Goal: Information Seeking & Learning: Check status

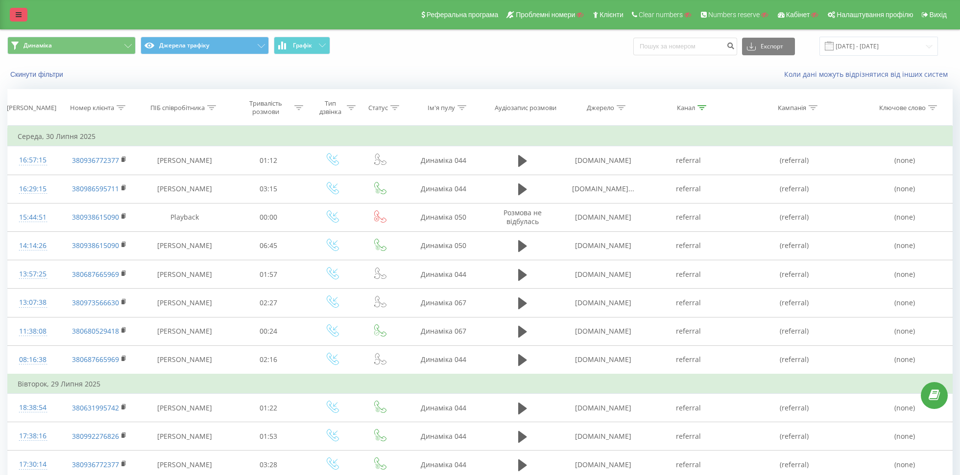
click at [18, 13] on icon at bounding box center [19, 14] width 6 height 7
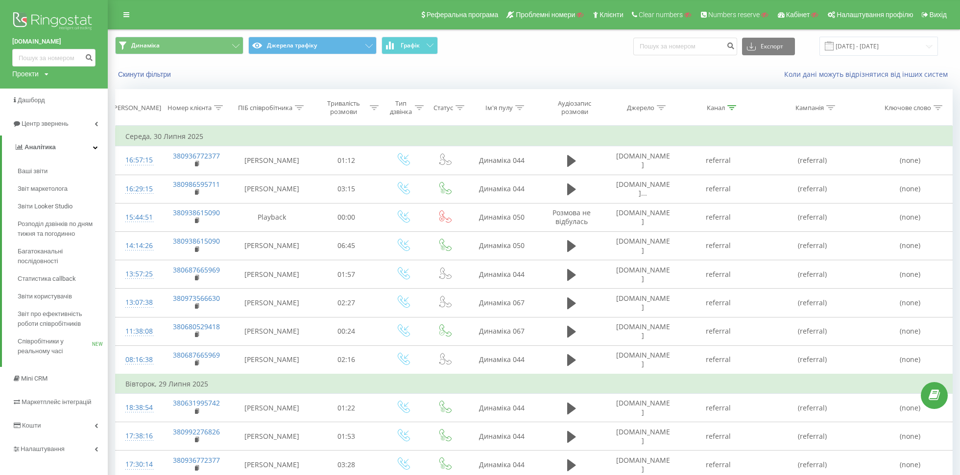
click at [21, 72] on div "Проекти" at bounding box center [25, 74] width 26 height 10
click at [24, 93] on input "text" at bounding box center [39, 89] width 49 height 14
type input "у"
type input "[DOMAIN_NAME]"
click at [76, 88] on link "Пошук" at bounding box center [78, 89] width 29 height 14
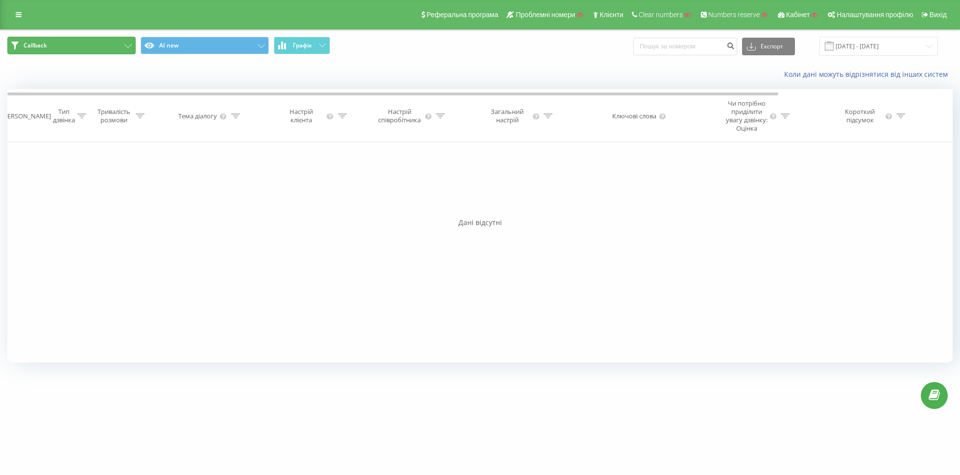
click at [113, 49] on button "Callback" at bounding box center [71, 46] width 128 height 18
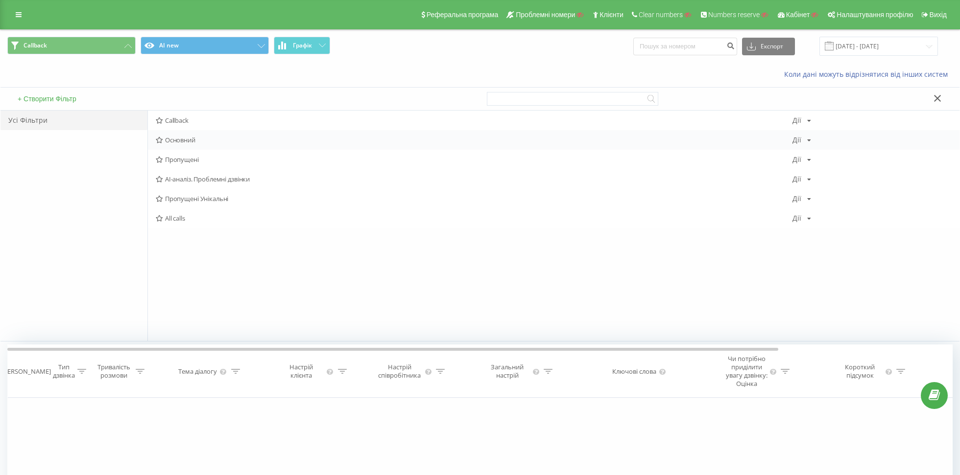
click at [174, 137] on span "Основний" at bounding box center [474, 140] width 637 height 7
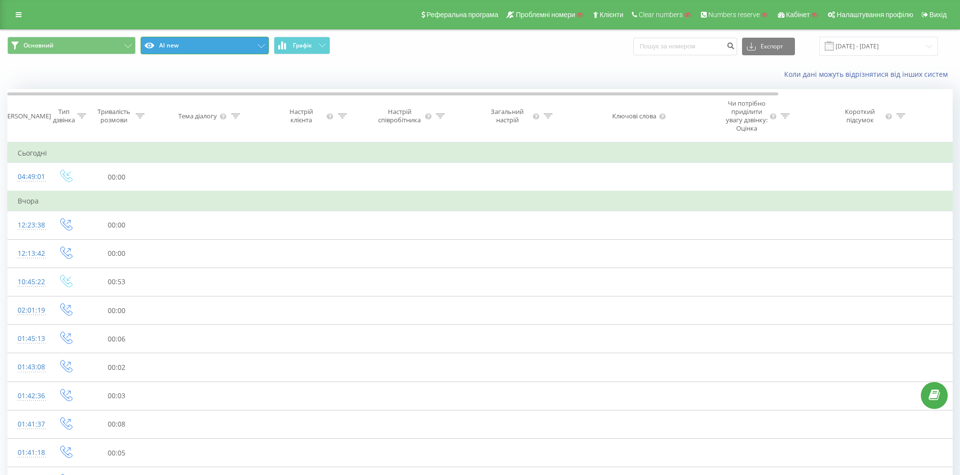
click at [170, 50] on button "AI new" at bounding box center [205, 46] width 128 height 18
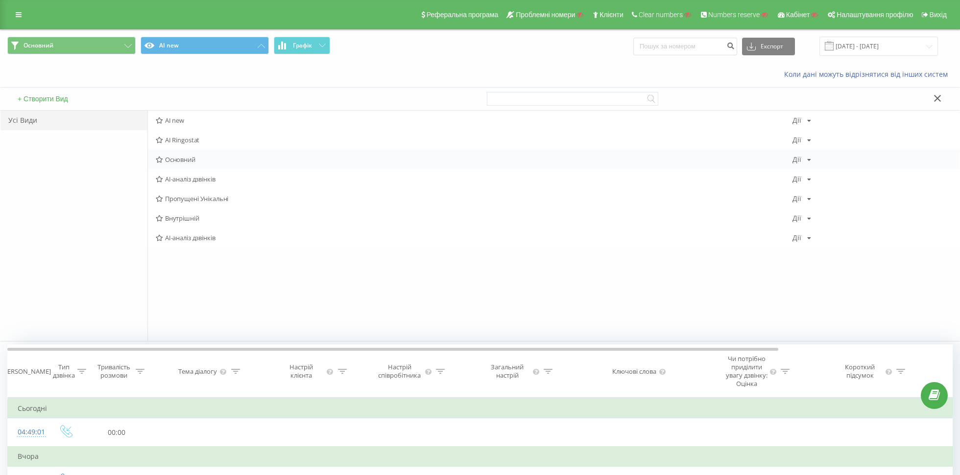
click at [179, 162] on span "Основний" at bounding box center [474, 159] width 637 height 7
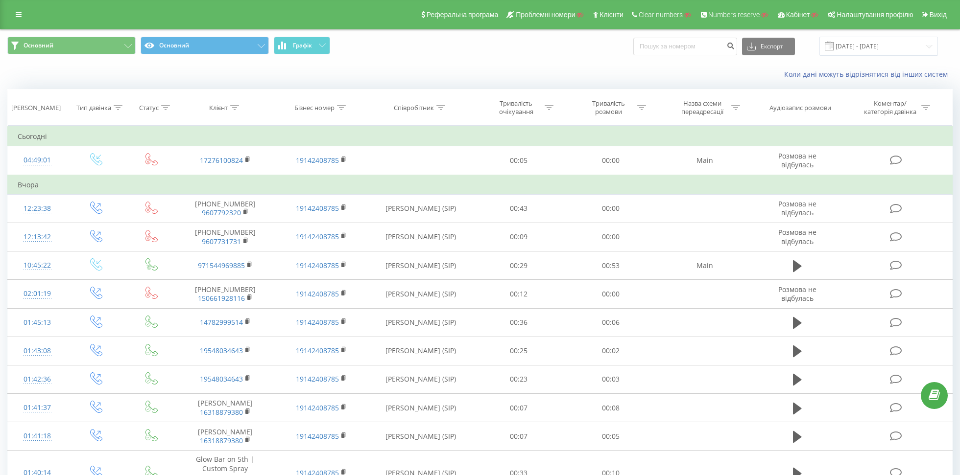
click at [219, 105] on div "Клієнт" at bounding box center [218, 108] width 19 height 8
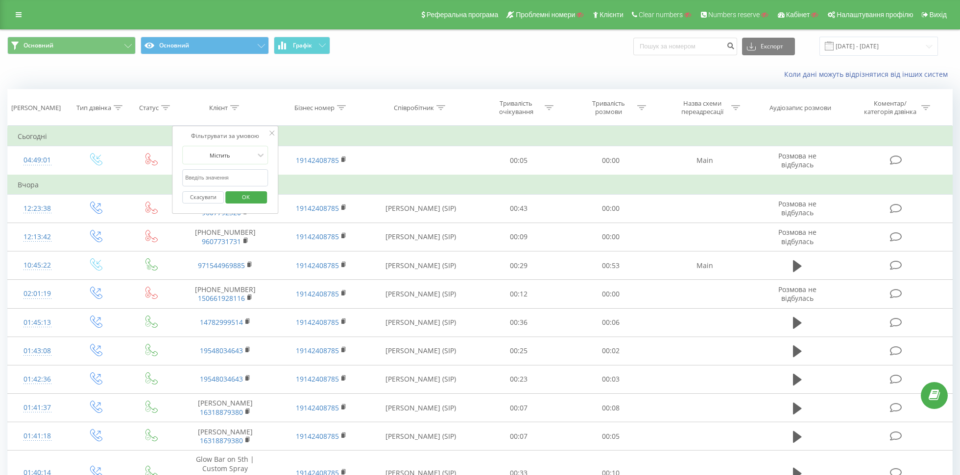
click at [193, 181] on input "text" at bounding box center [225, 177] width 86 height 17
type input "960"
click at [243, 190] on span "OK" at bounding box center [245, 197] width 27 height 15
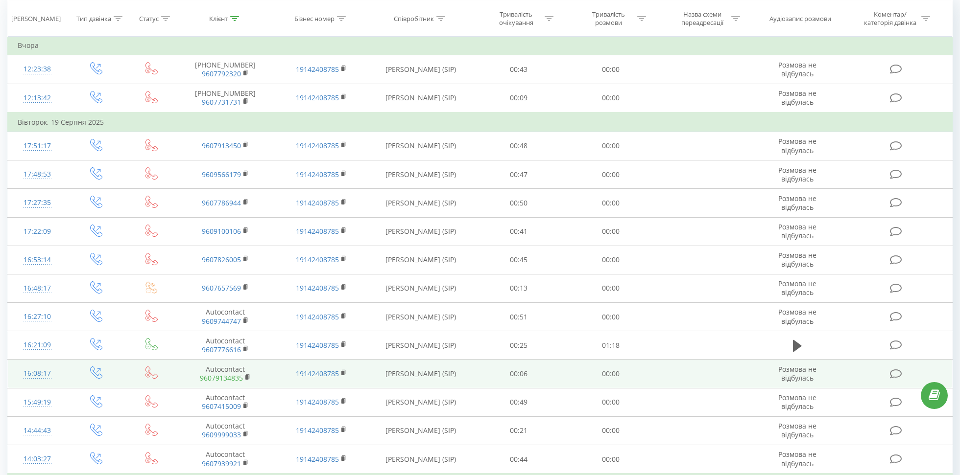
scroll to position [93, 0]
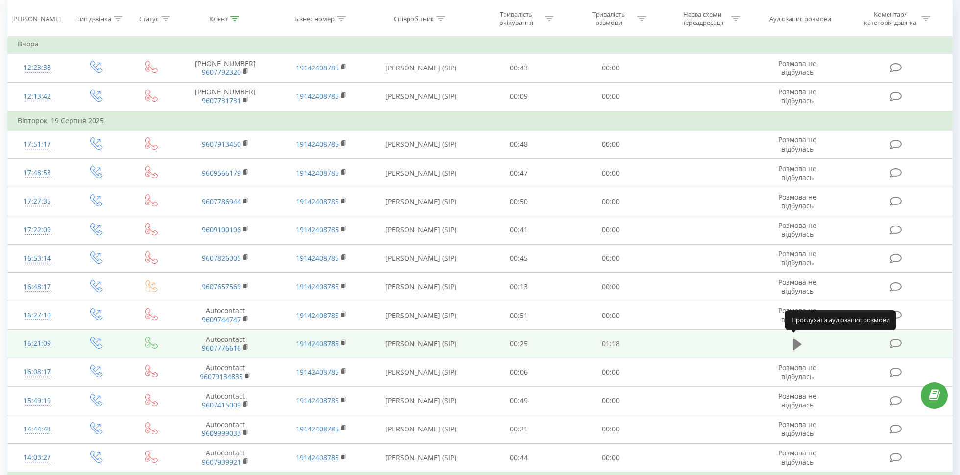
click at [790, 347] on button at bounding box center [797, 344] width 15 height 15
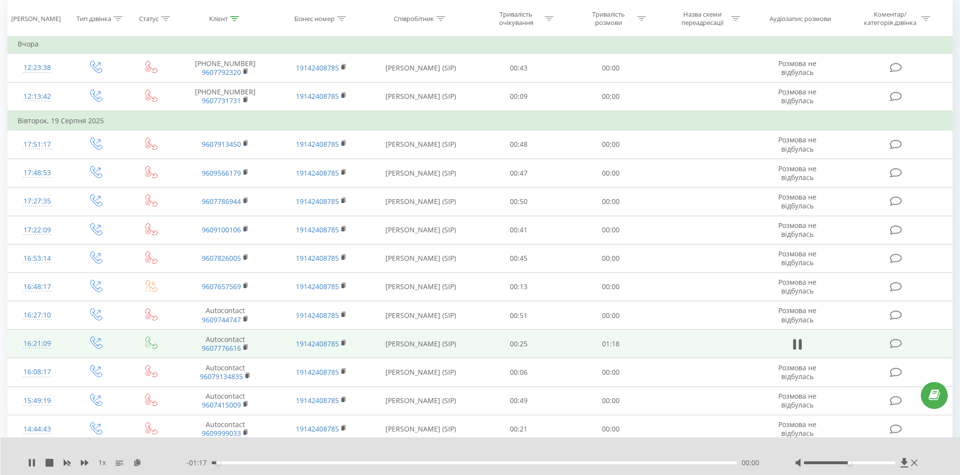
click at [419, 463] on div "00:00" at bounding box center [474, 463] width 525 height 3
click at [481, 466] on div "- 00:45 00:33 00:33" at bounding box center [479, 463] width 584 height 10
click at [479, 464] on div "00:34" at bounding box center [474, 463] width 525 height 3
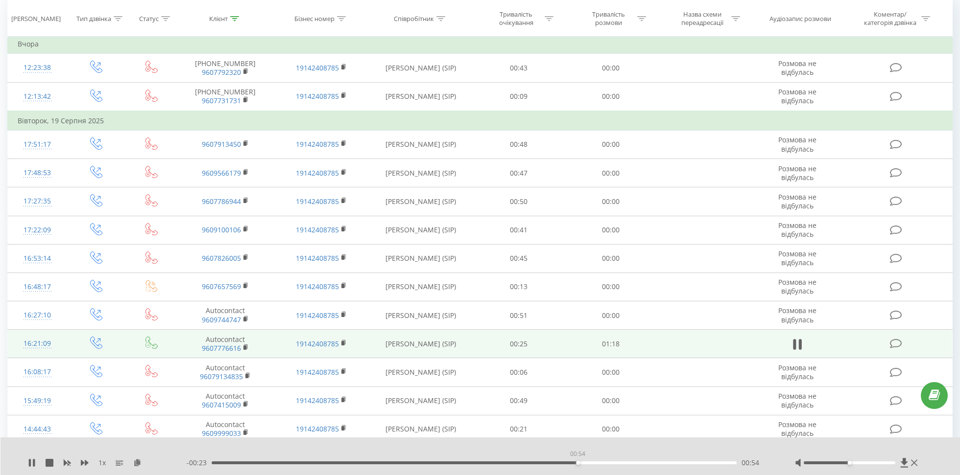
click at [577, 463] on div "00:54" at bounding box center [474, 463] width 525 height 3
click at [637, 463] on div "00:59" at bounding box center [474, 463] width 525 height 3
click at [680, 464] on div "01:04" at bounding box center [474, 463] width 525 height 3
click at [672, 462] on div "01:13" at bounding box center [474, 463] width 525 height 3
click at [645, 462] on div "01:09" at bounding box center [474, 463] width 525 height 3
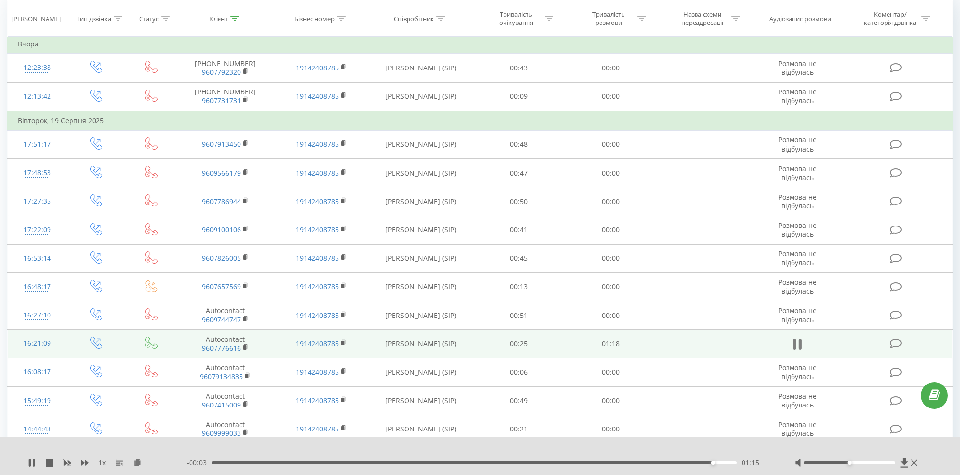
click at [801, 343] on icon at bounding box center [799, 344] width 3 height 11
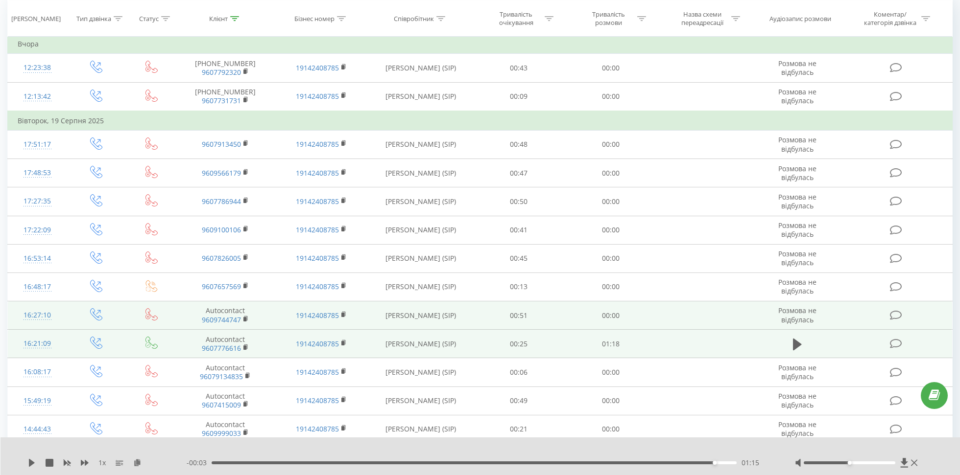
scroll to position [0, 0]
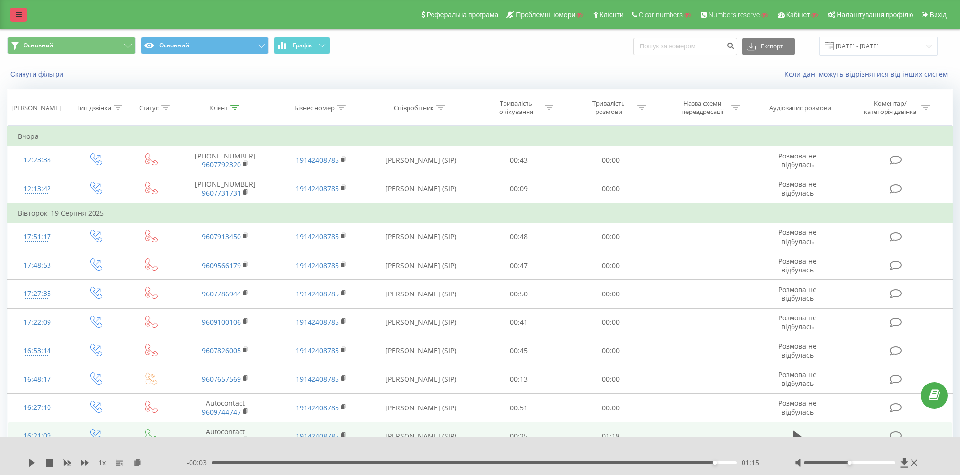
click at [19, 13] on icon at bounding box center [19, 14] width 6 height 7
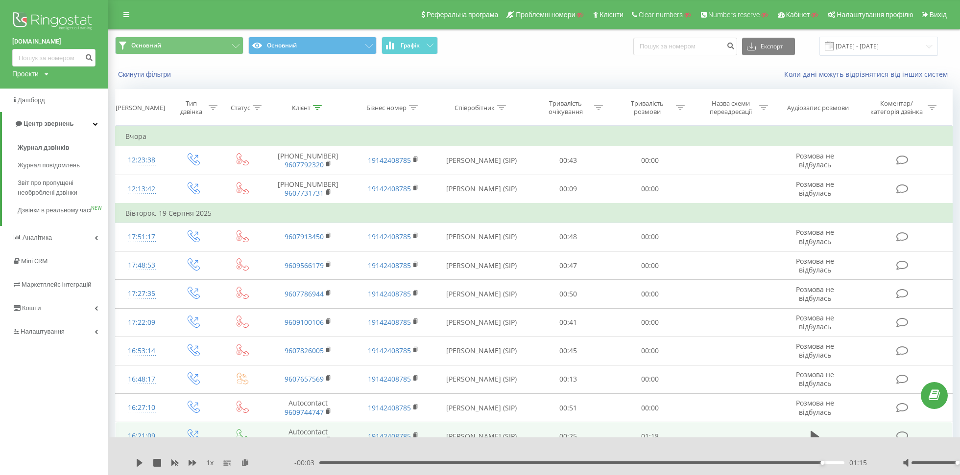
click at [34, 75] on div "Проекти" at bounding box center [25, 74] width 26 height 10
click at [35, 88] on input "text" at bounding box center [39, 89] width 49 height 14
paste input "[DOMAIN_NAME]"
type input "[DOMAIN_NAME]"
